Goal: Task Accomplishment & Management: Use online tool/utility

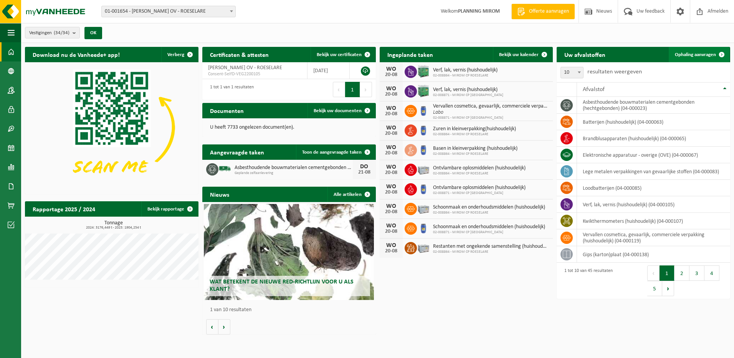
click at [703, 55] on span "Ophaling aanvragen" at bounding box center [695, 54] width 41 height 5
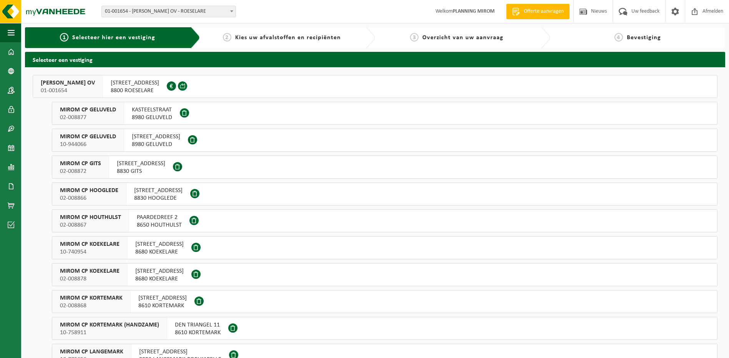
click at [149, 95] on div "OOSTNIEUWKERKSESTEENWEG 121 8800 ROESELARE 0213.894.205" at bounding box center [135, 86] width 64 height 22
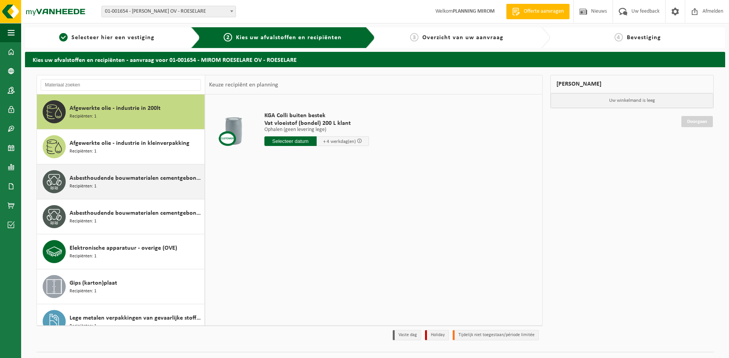
click at [100, 184] on div "Asbesthoudende bouwmaterialen cementgebonden (hechtgebonden) Recipiënten: 1" at bounding box center [136, 181] width 133 height 23
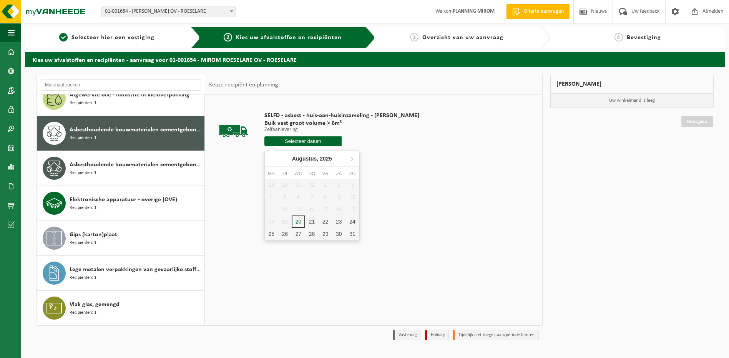
click at [300, 141] on input "text" at bounding box center [303, 141] width 78 height 10
click at [310, 224] on div "21" at bounding box center [311, 221] width 13 height 12
type input "Van 2025-08-21"
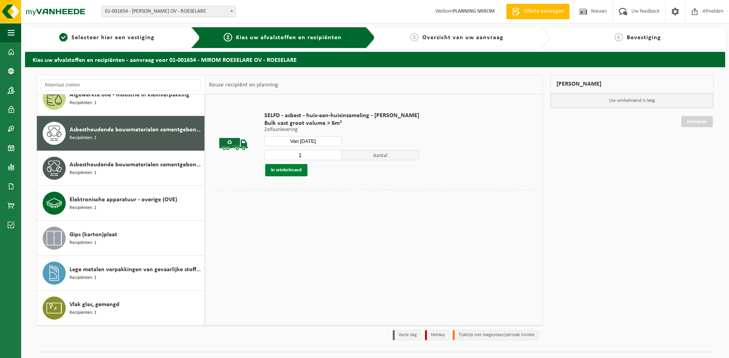
click at [290, 171] on button "In winkelmand" at bounding box center [286, 170] width 42 height 12
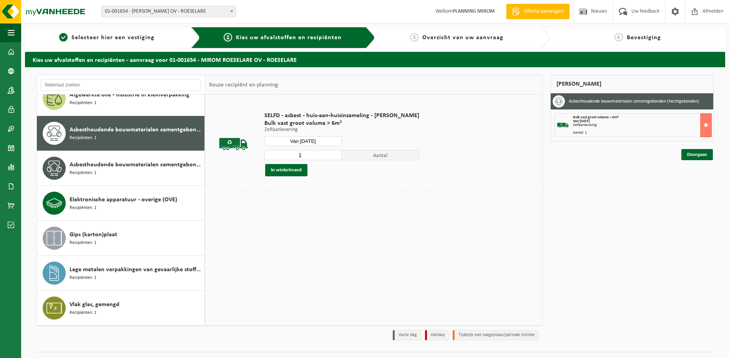
scroll to position [17, 0]
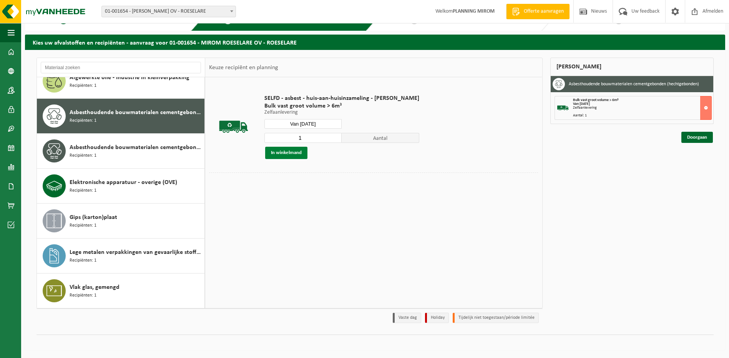
click at [274, 154] on button "In winkelmand" at bounding box center [286, 153] width 42 height 12
click at [694, 141] on link "Doorgaan" at bounding box center [696, 137] width 31 height 11
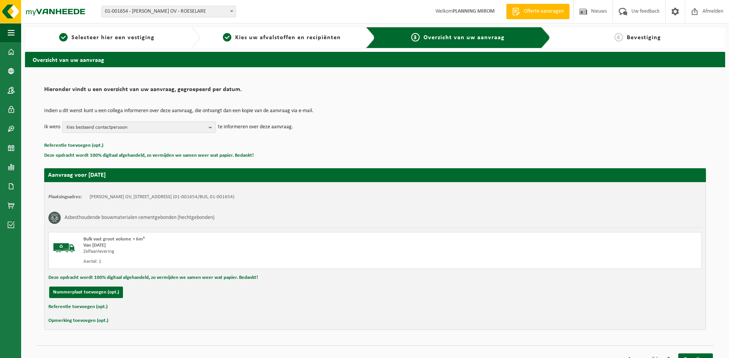
scroll to position [11, 0]
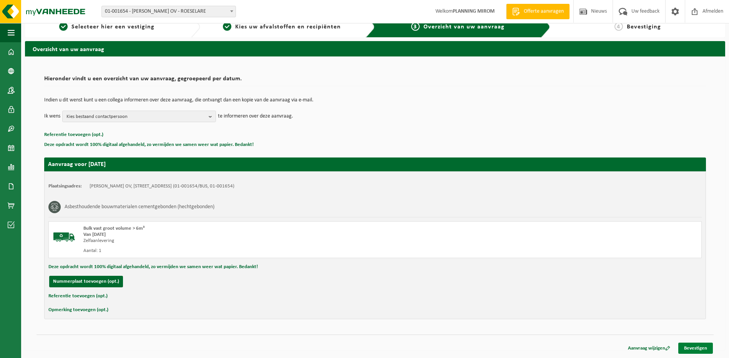
click at [693, 351] on link "Bevestigen" at bounding box center [695, 348] width 35 height 11
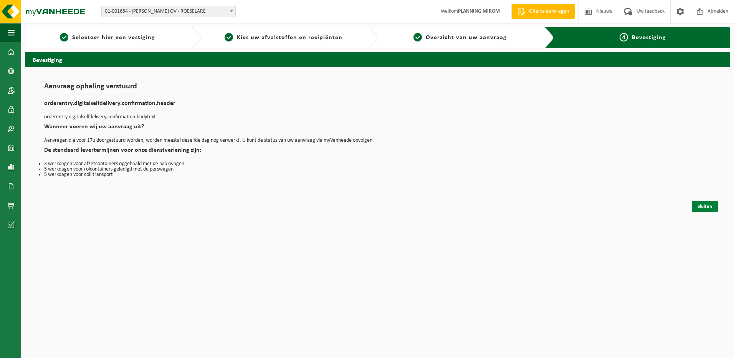
click at [706, 209] on link "Sluiten" at bounding box center [705, 206] width 26 height 11
